Goal: Navigation & Orientation: Find specific page/section

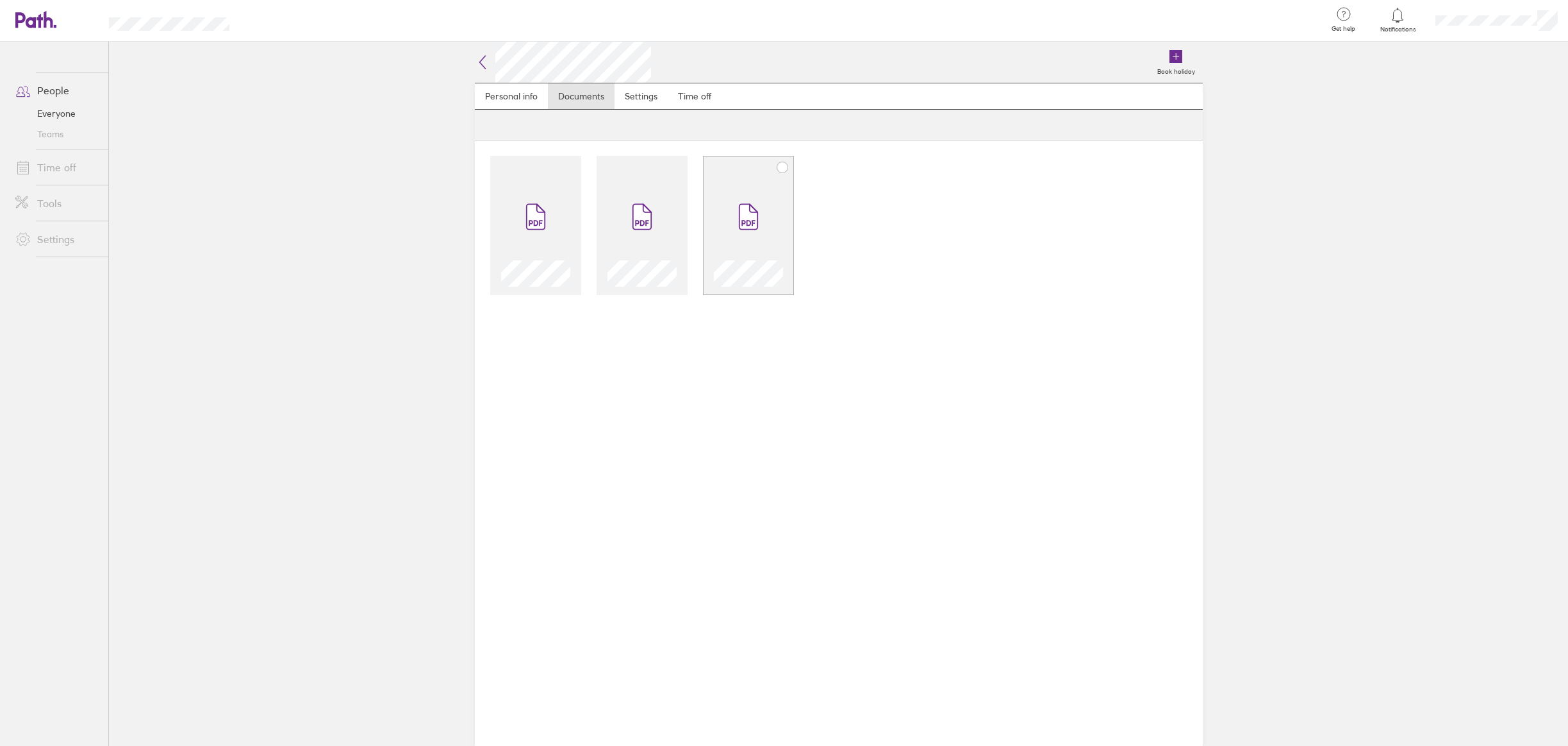
click at [735, 225] on span at bounding box center [748, 217] width 54 height 77
click at [681, 194] on div at bounding box center [642, 225] width 91 height 139
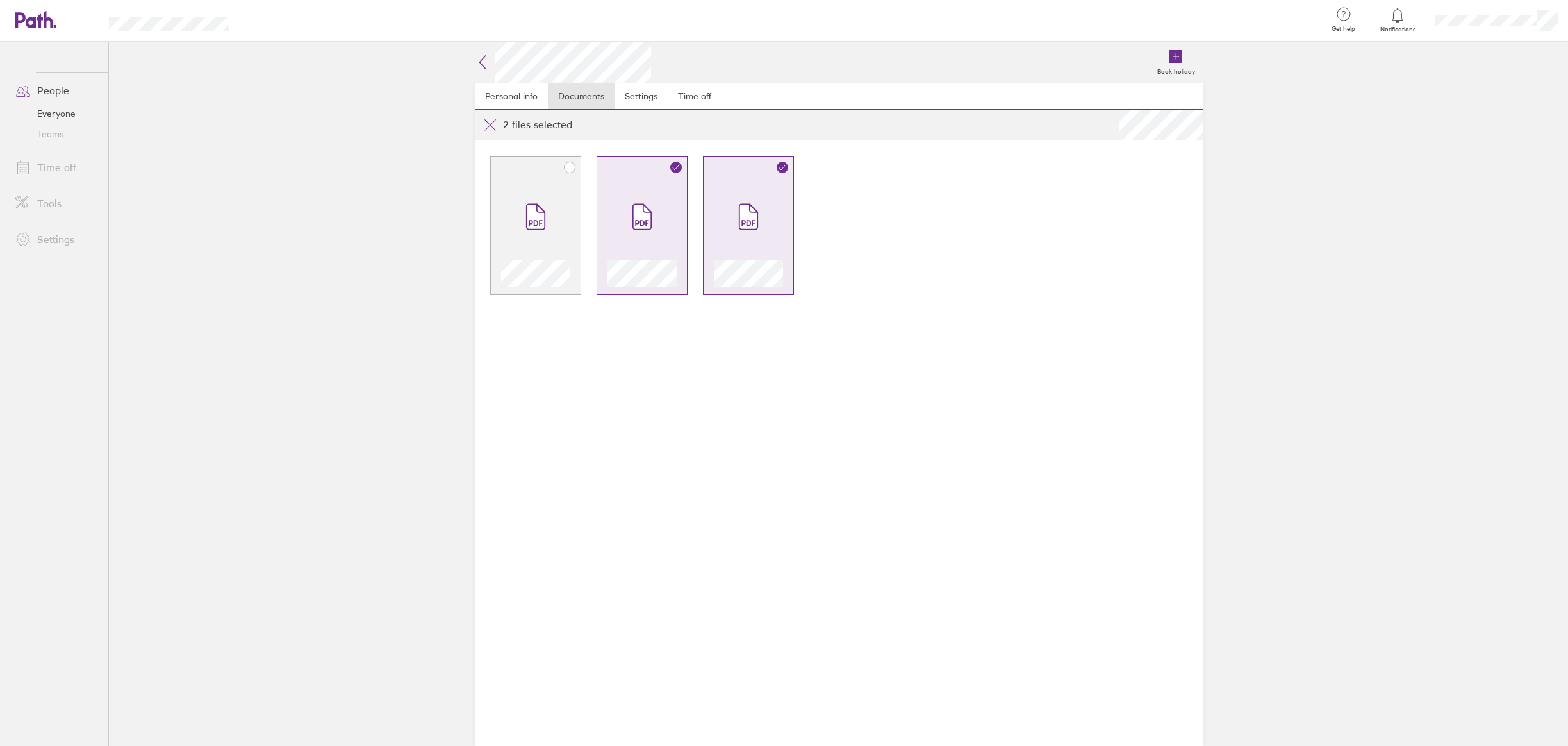
click at [562, 209] on div at bounding box center [536, 233] width 69 height 108
click at [742, 218] on icon at bounding box center [748, 217] width 18 height 25
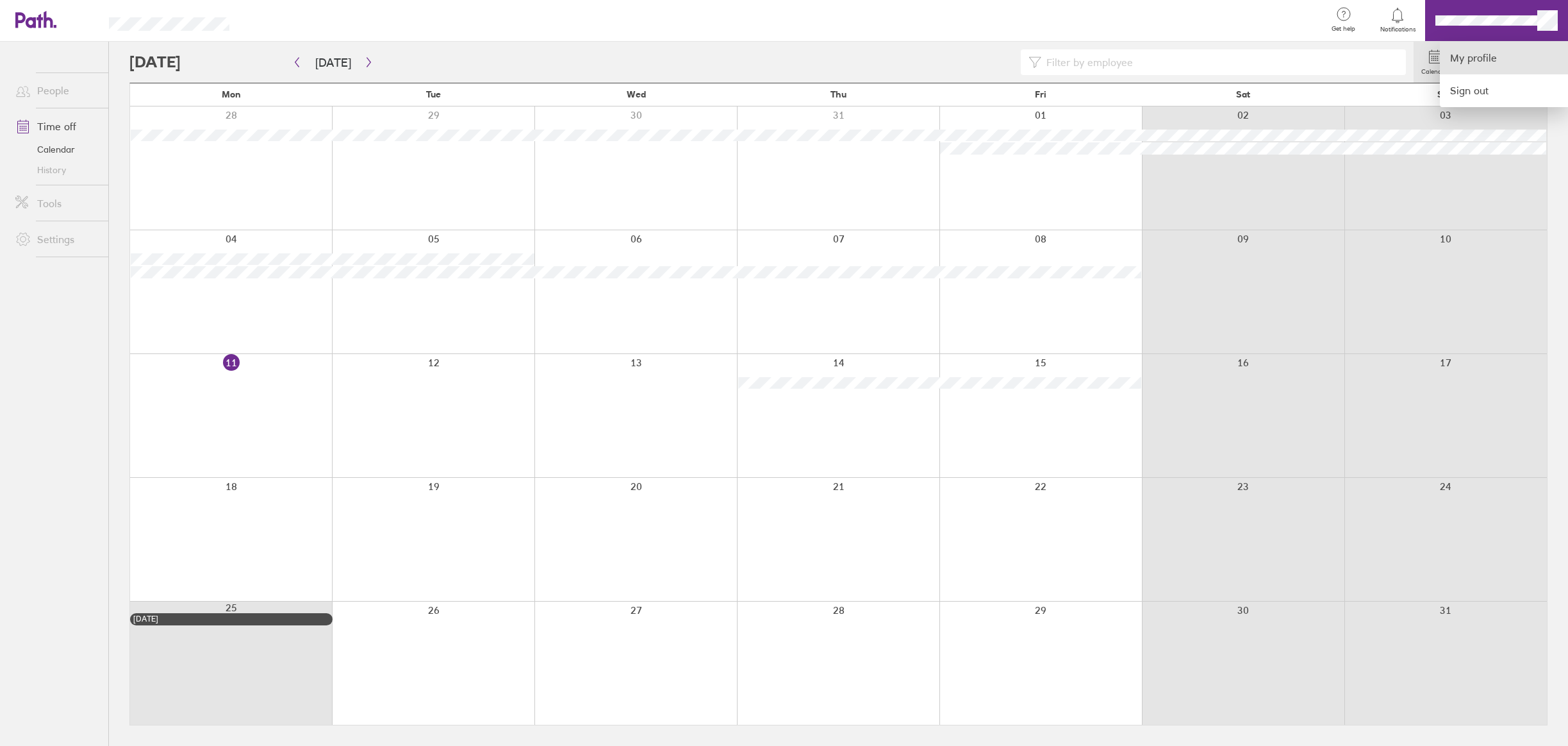
click at [1493, 59] on link "My profile" at bounding box center [1504, 57] width 128 height 33
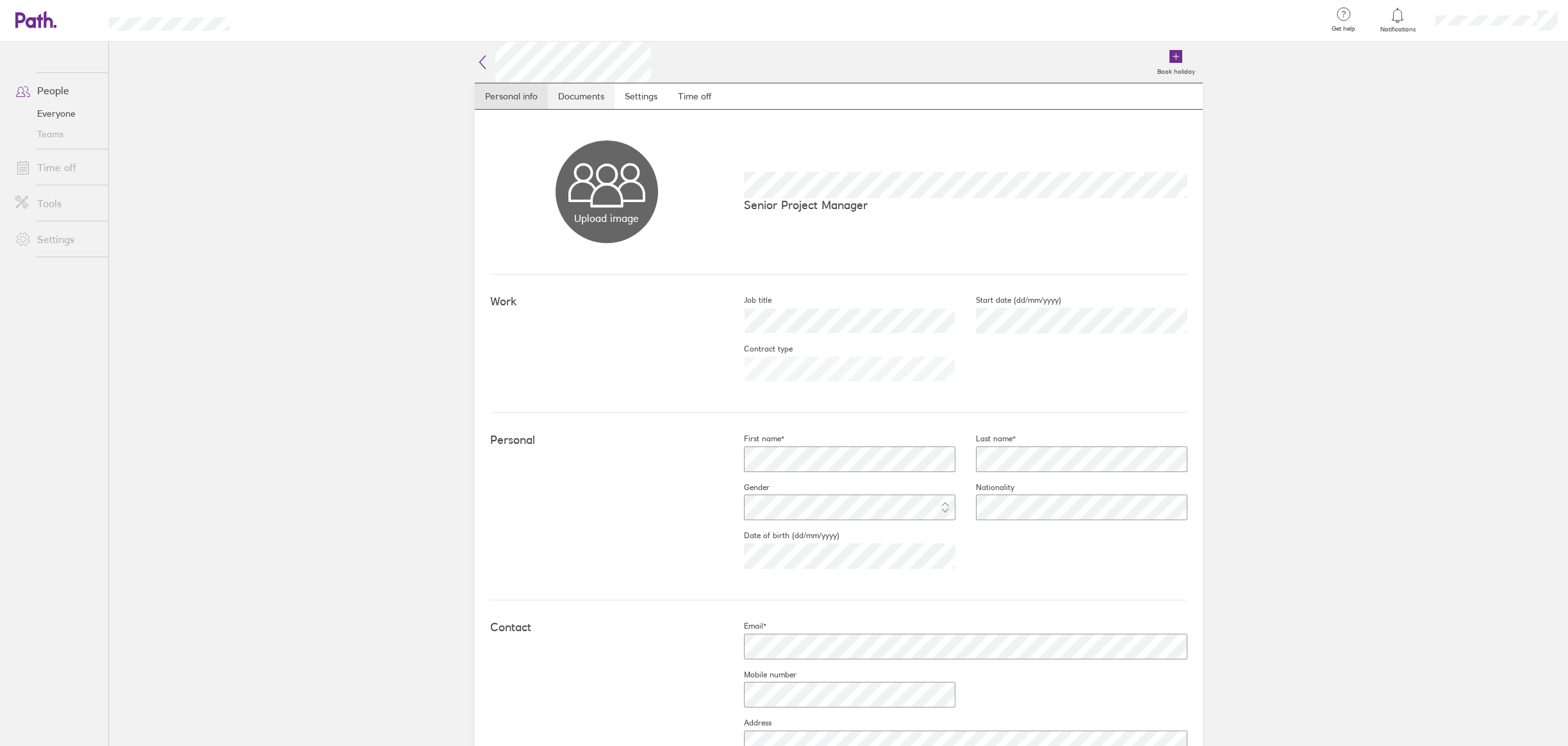
click at [574, 100] on link "Documents" at bounding box center [581, 96] width 67 height 25
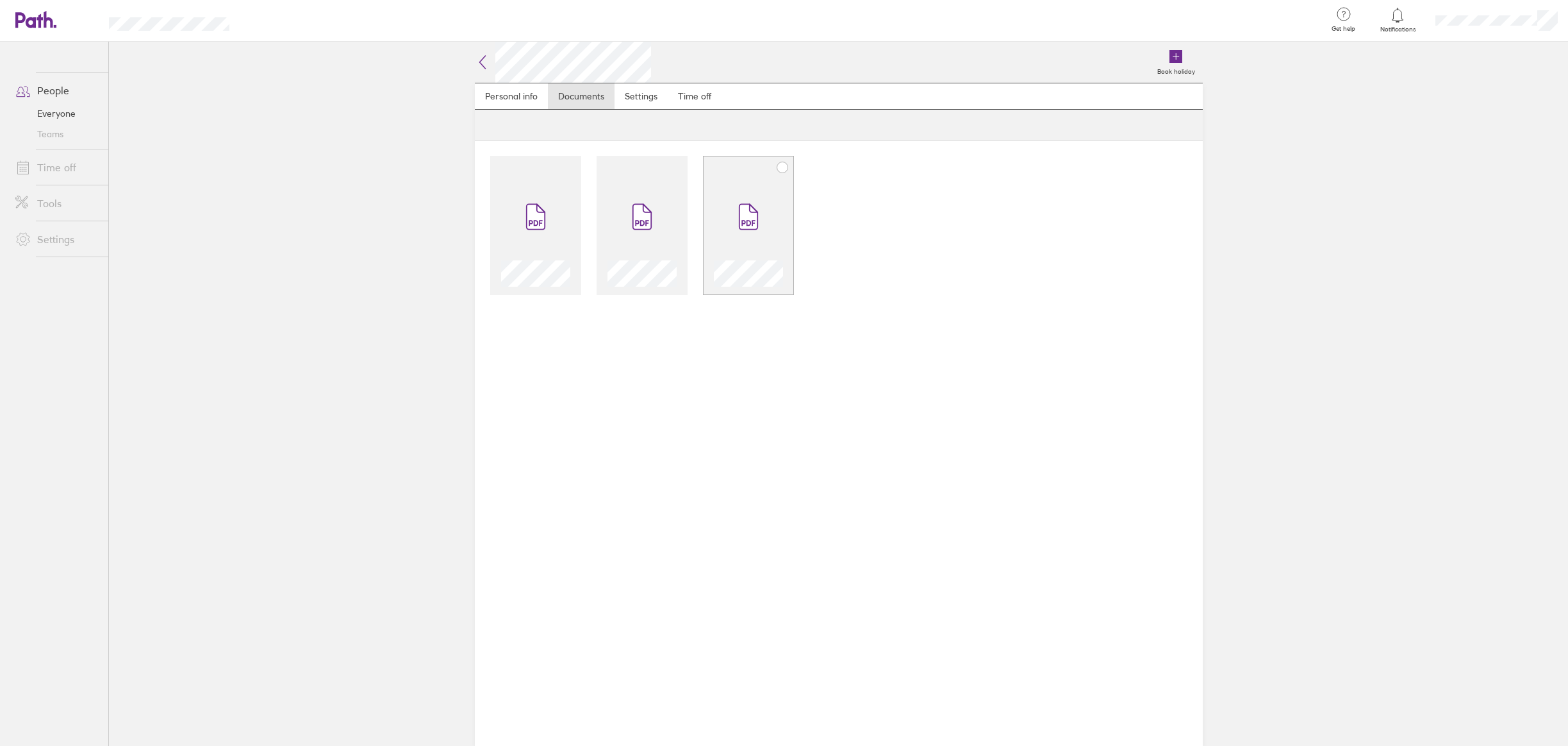
click at [757, 219] on icon at bounding box center [748, 217] width 18 height 25
click at [665, 227] on span at bounding box center [642, 217] width 54 height 77
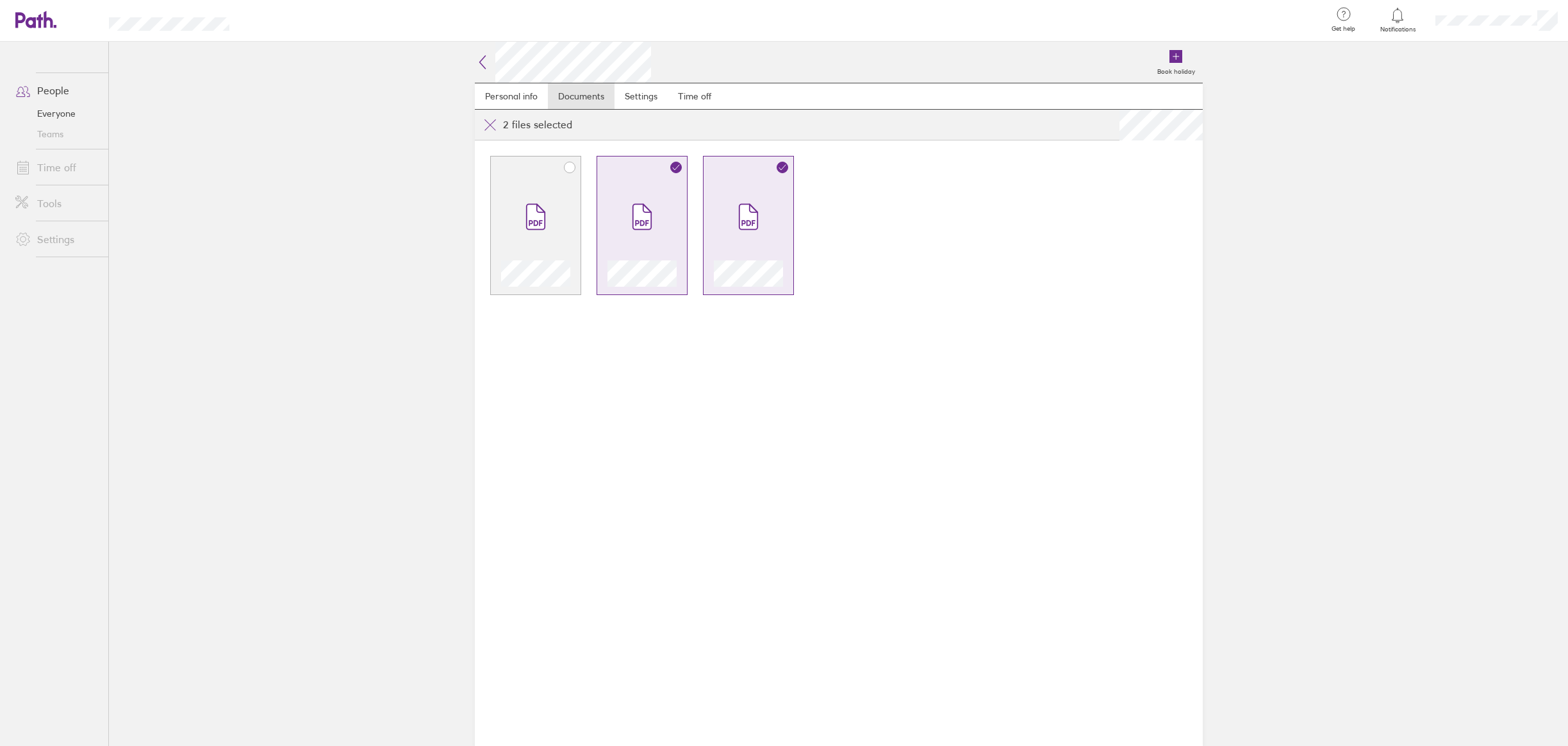
click at [528, 209] on icon at bounding box center [535, 217] width 18 height 25
click at [703, 97] on link "Time off" at bounding box center [695, 96] width 54 height 25
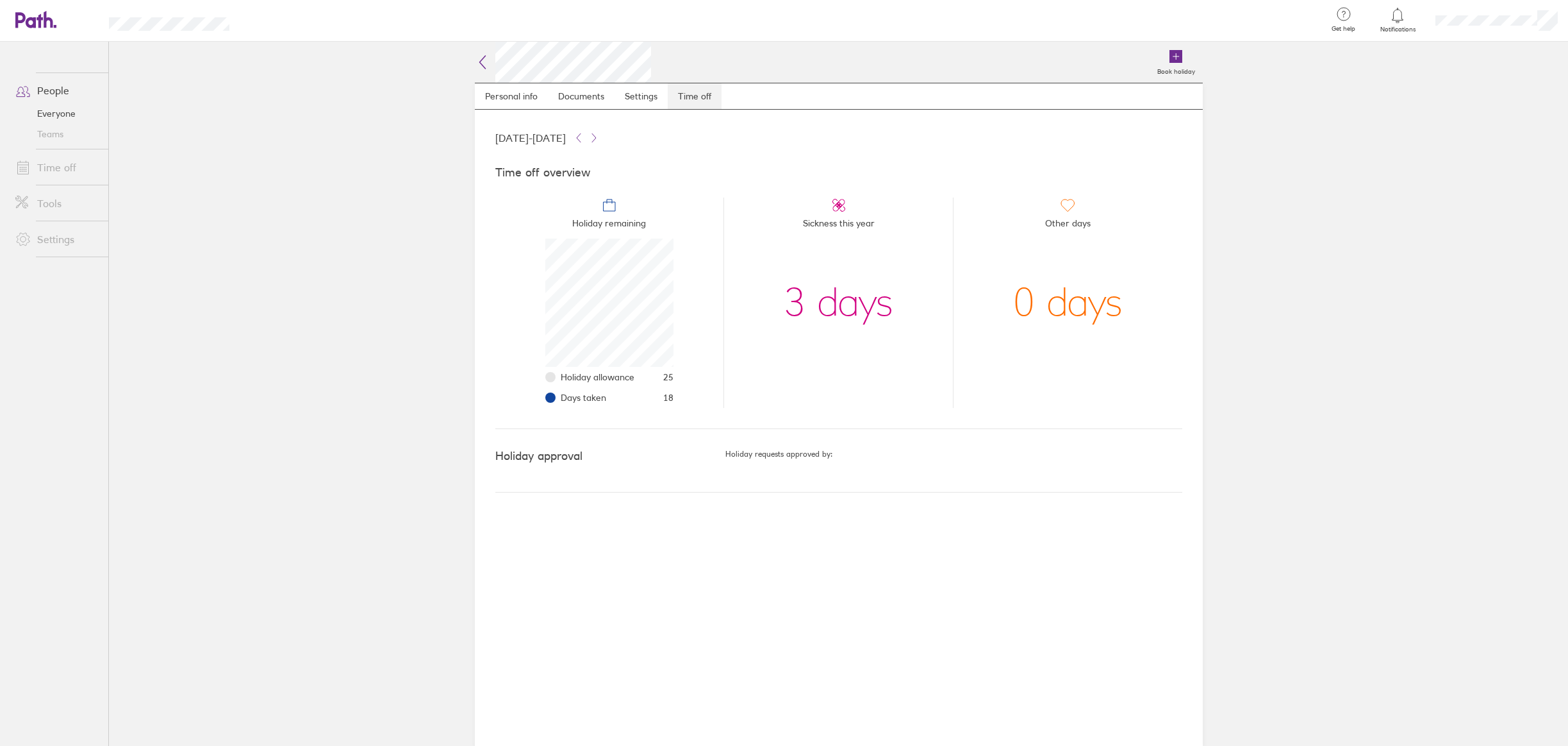
scroll to position [128, 128]
click at [589, 96] on link "Documents" at bounding box center [581, 96] width 67 height 25
